Goal: Task Accomplishment & Management: Use online tool/utility

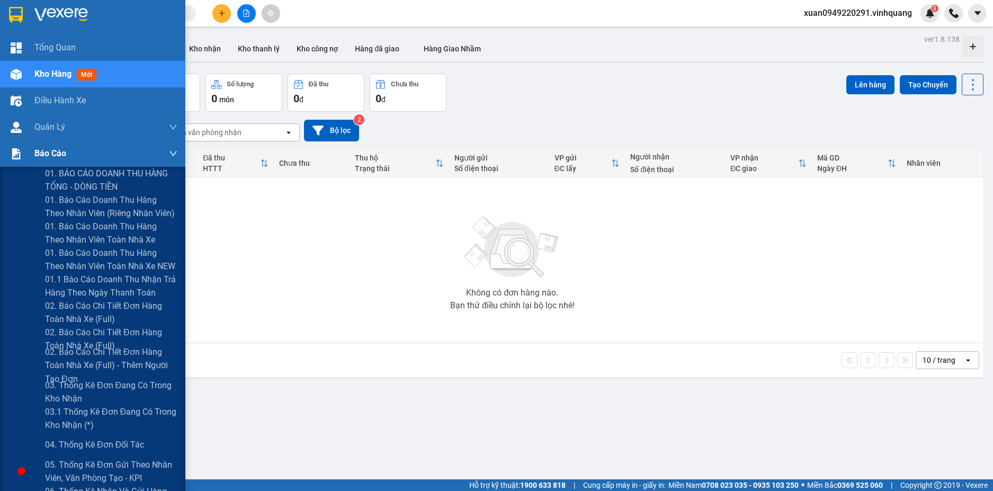
click at [48, 149] on span "Báo cáo" at bounding box center [50, 153] width 32 height 13
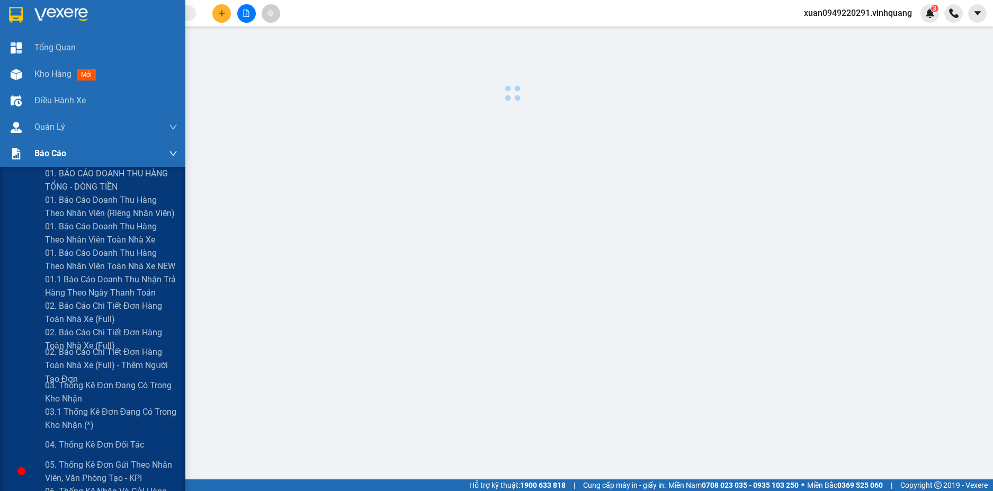
click at [47, 150] on span "Báo cáo" at bounding box center [50, 153] width 32 height 13
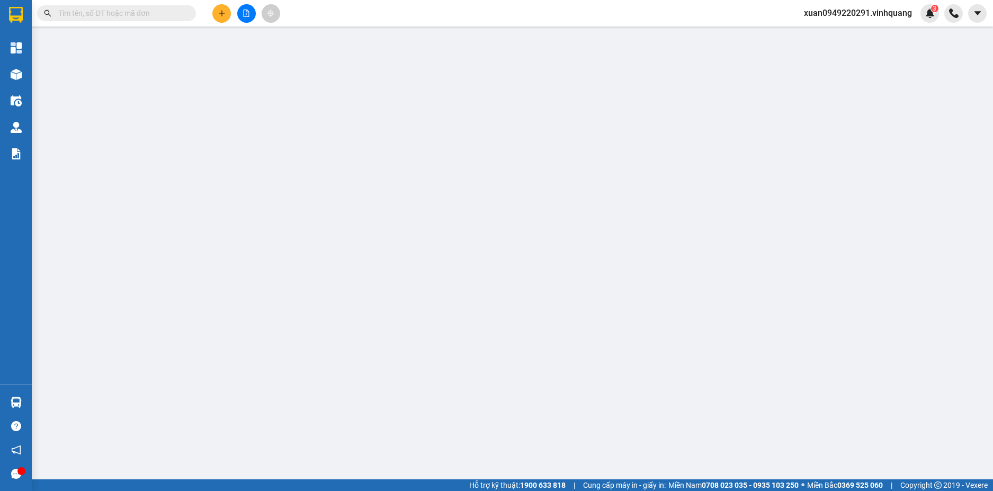
click at [181, 12] on input "text" at bounding box center [120, 13] width 125 height 12
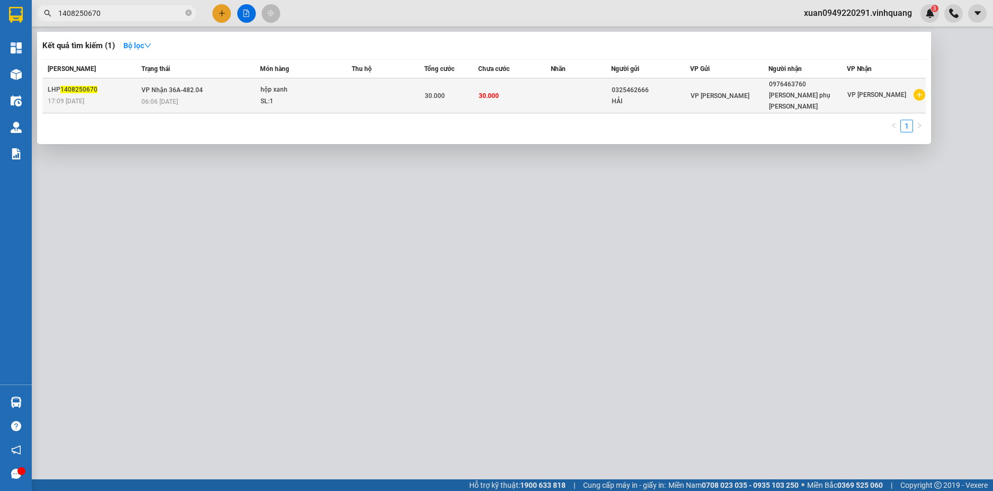
type input "1408250670"
click at [363, 91] on td at bounding box center [388, 95] width 73 height 35
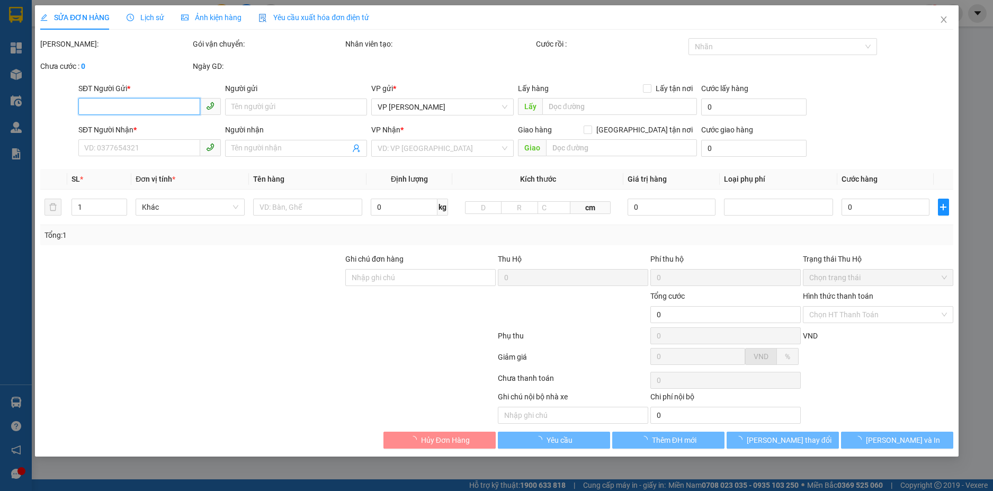
type input "0325462666"
type input "HẢI"
type input "0976463760"
type input "[PERSON_NAME] phụ [PERSON_NAME]"
type input "30.000"
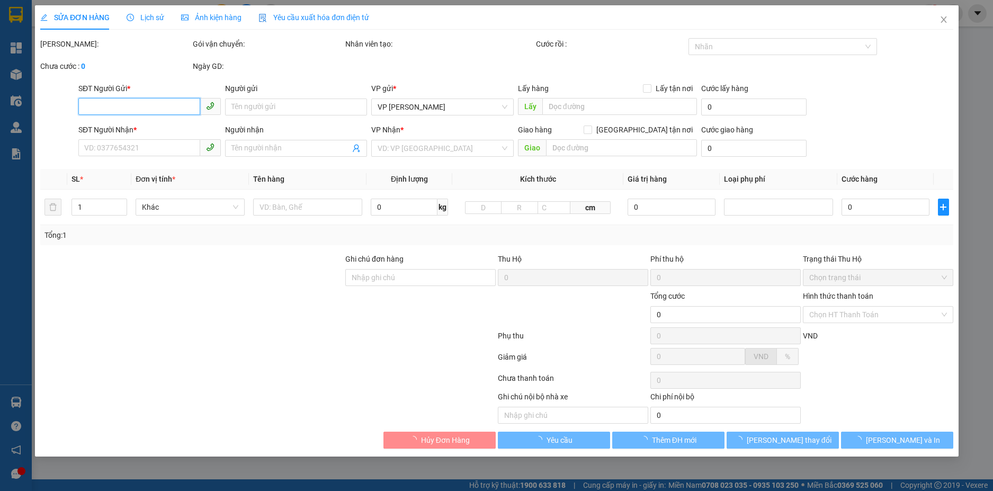
type input "30.000"
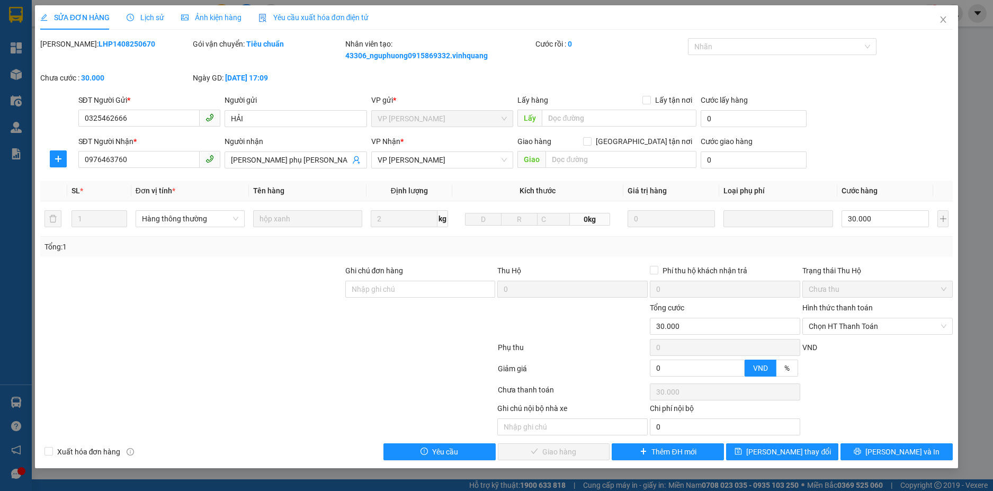
click at [139, 18] on span "Lịch sử" at bounding box center [146, 17] width 38 height 8
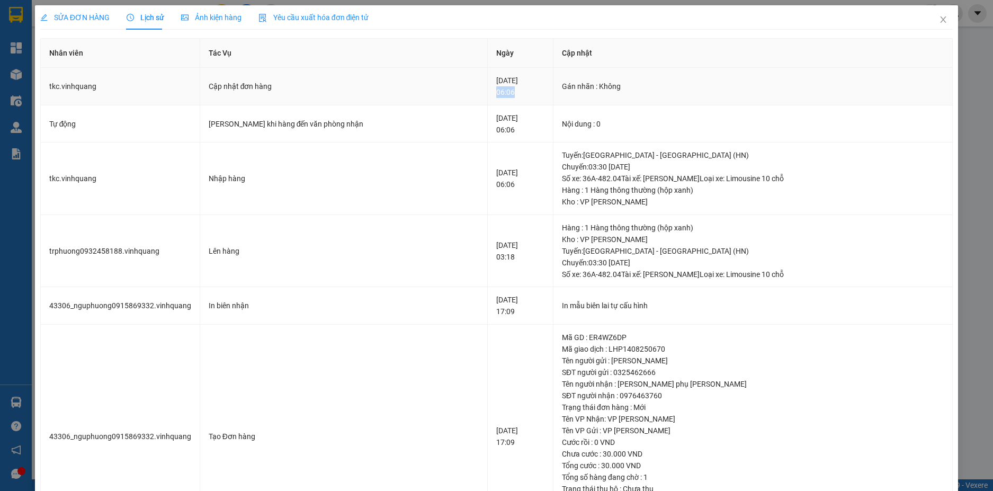
drag, startPoint x: 452, startPoint y: 95, endPoint x: 488, endPoint y: 99, distance: 35.7
click at [488, 99] on td "[DATE] 06:06" at bounding box center [521, 87] width 66 height 38
click at [939, 20] on icon "close" at bounding box center [943, 19] width 8 height 8
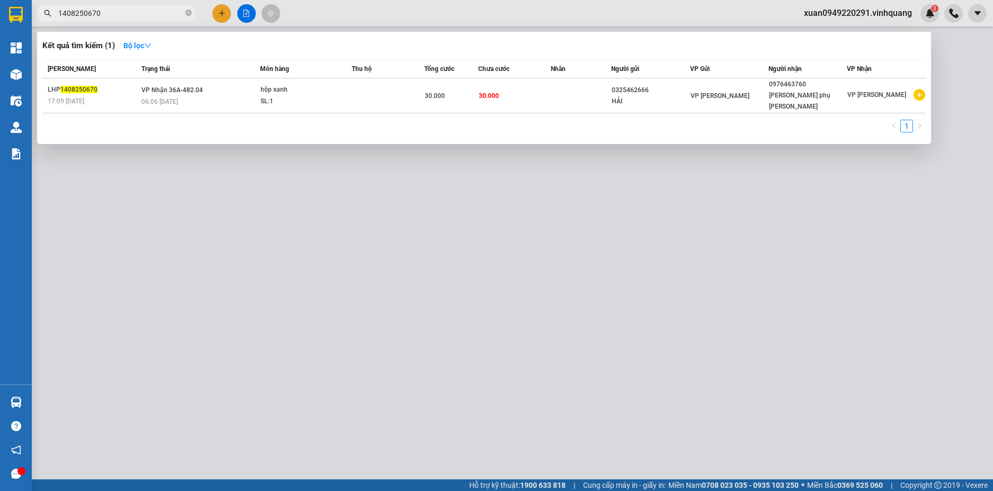
click at [113, 10] on input "1408250670" at bounding box center [120, 13] width 125 height 12
drag, startPoint x: 102, startPoint y: 14, endPoint x: 24, endPoint y: 4, distance: 78.5
click at [24, 4] on section "Kết quả tìm kiếm ( 1 ) Bộ lọc Mã ĐH Trạng thái Món hàng Thu hộ Tổng cước Chưa c…" at bounding box center [496, 245] width 993 height 491
click at [435, 270] on div at bounding box center [496, 245] width 993 height 491
click at [473, 19] on div at bounding box center [496, 245] width 993 height 491
